Goal: Obtain resource: Obtain resource

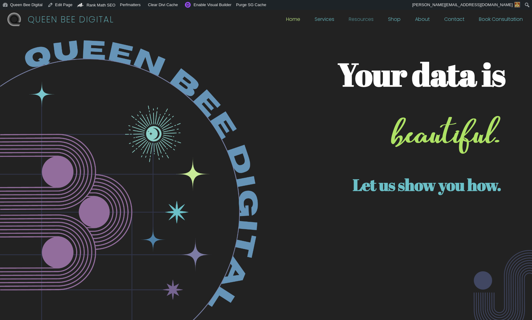
click at [362, 21] on link "Resources" at bounding box center [360, 20] width 25 height 7
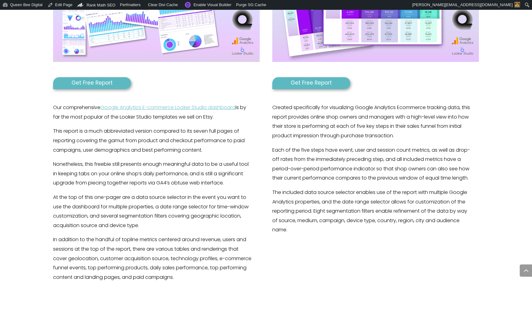
scroll to position [314, 0]
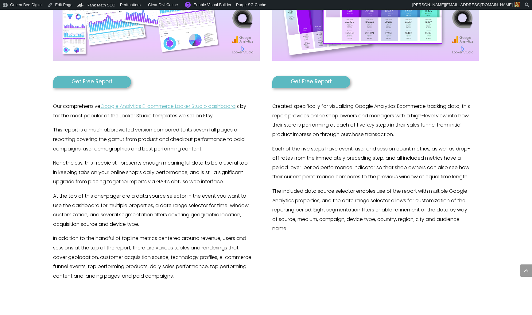
click at [91, 83] on link "Get Free Report" at bounding box center [92, 82] width 78 height 12
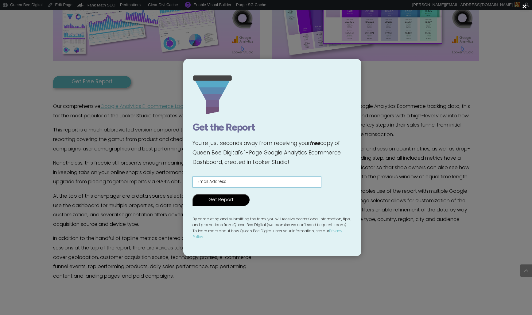
click at [259, 184] on input "Contact form" at bounding box center [256, 182] width 129 height 11
type input "[EMAIL_ADDRESS][DOMAIN_NAME]"
click at [227, 204] on input "Get Report" at bounding box center [220, 200] width 57 height 12
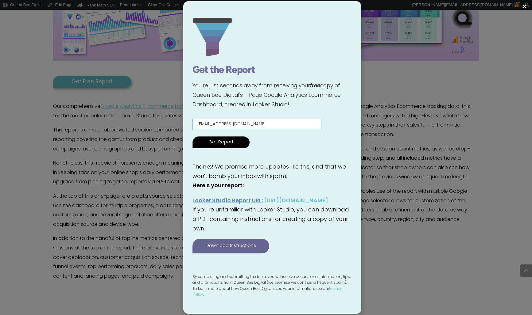
click at [395, 242] on div "× Get the Report You're just seconds away from receiving your free copy of Quee…" at bounding box center [266, 157] width 532 height 315
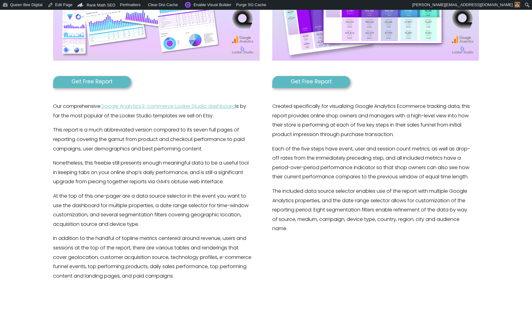
click at [101, 81] on link "Get Free Report" at bounding box center [92, 82] width 78 height 12
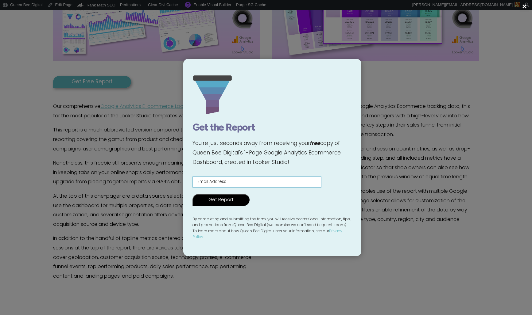
click at [214, 182] on input "Contact form" at bounding box center [256, 182] width 129 height 11
type input "[EMAIL_ADDRESS][DOMAIN_NAME]"
click at [220, 206] on input "Get Report" at bounding box center [220, 200] width 57 height 12
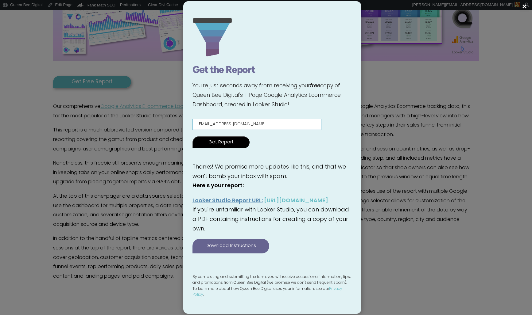
click at [388, 139] on div "× Get the Report You're just seconds away from receiving your free copy of Quee…" at bounding box center [266, 157] width 532 height 315
click at [404, 48] on div "× Get the Report You're just seconds away from receiving your free copy of Quee…" at bounding box center [266, 157] width 532 height 315
